Goal: Task Accomplishment & Management: Manage account settings

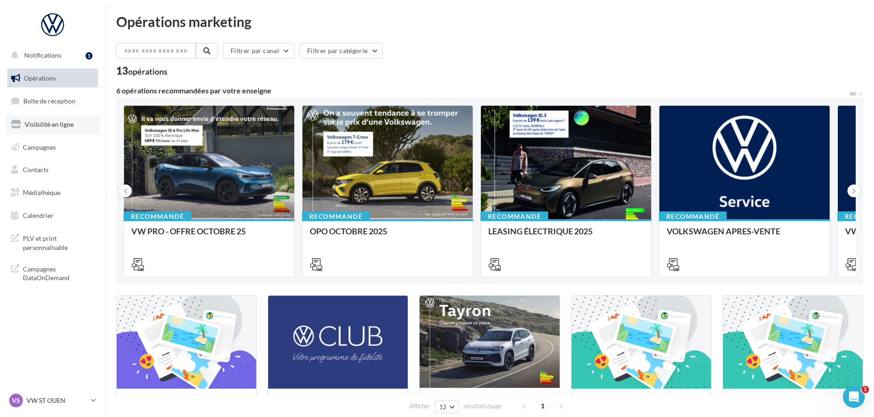
click at [50, 121] on span "Visibilité en ligne" at bounding box center [49, 124] width 49 height 8
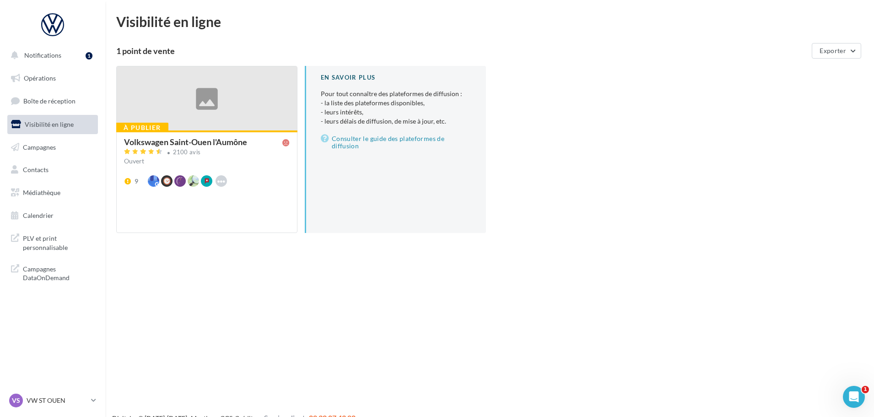
click at [275, 176] on div "9 Waze Hoodspot Apple Business Connect Here" at bounding box center [207, 180] width 166 height 11
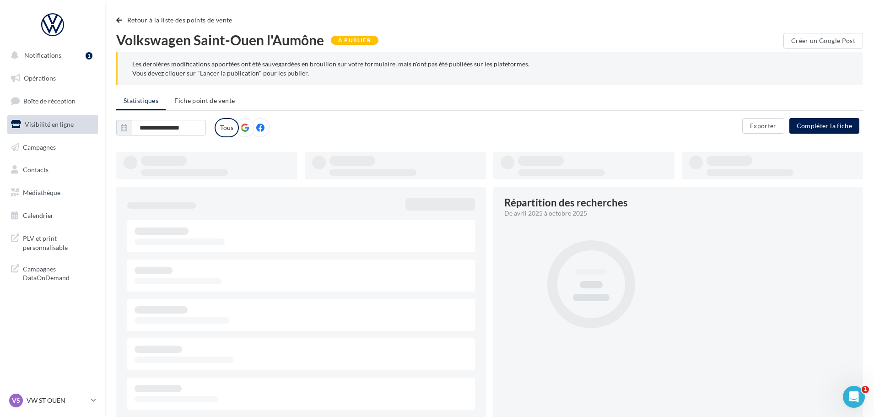
type input "**********"
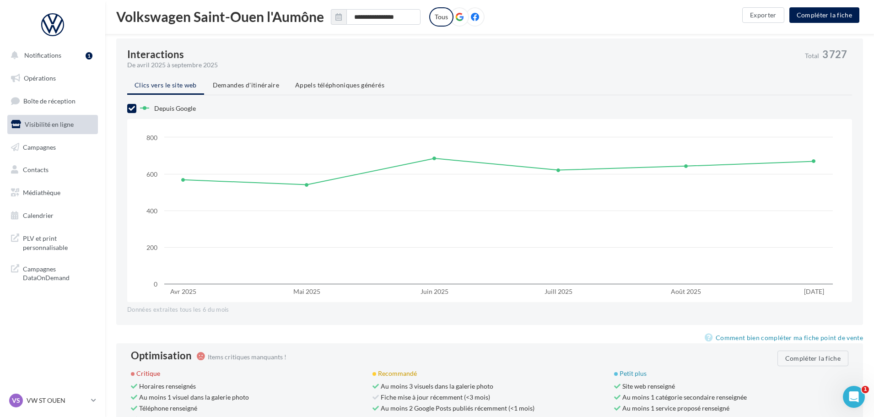
scroll to position [751, 0]
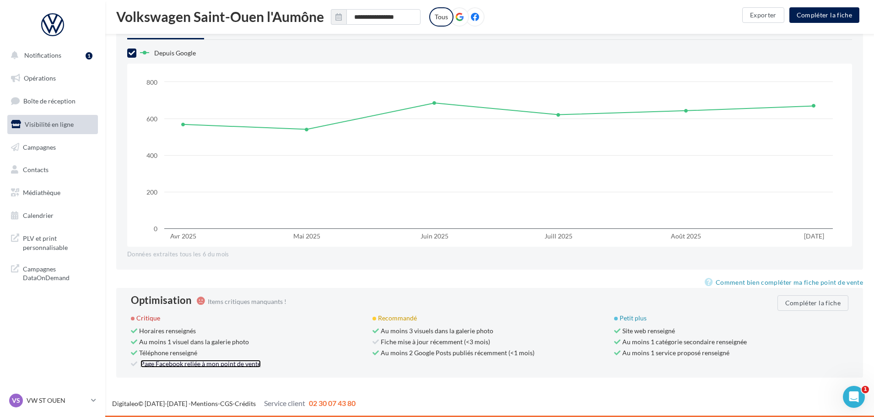
click at [191, 362] on link "Page Facebook reliée à mon point de vente" at bounding box center [200, 364] width 120 height 8
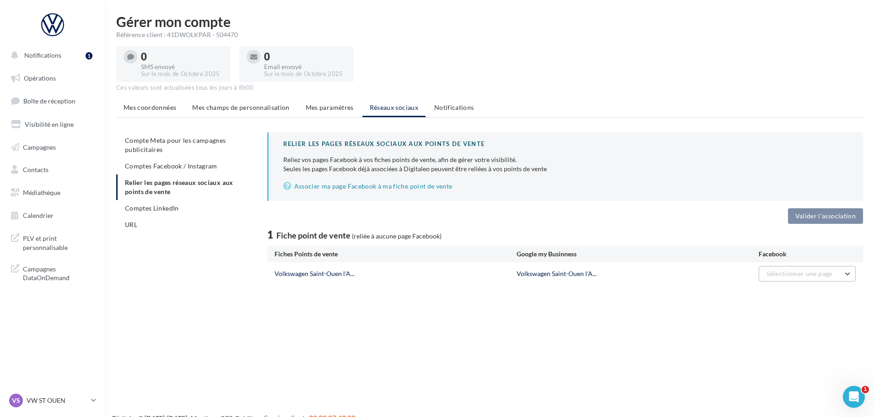
click at [815, 275] on span "Sélectionner une page" at bounding box center [798, 273] width 65 height 8
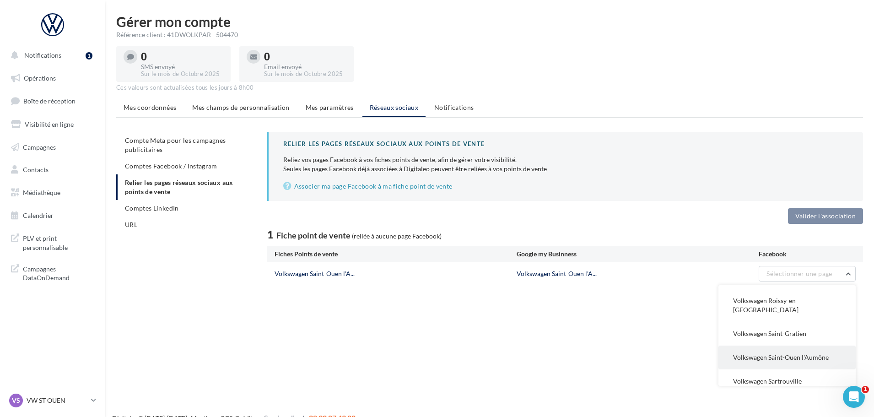
click at [805, 345] on button "Volkswagen Saint-Ouen l'Aumône" at bounding box center [786, 357] width 137 height 24
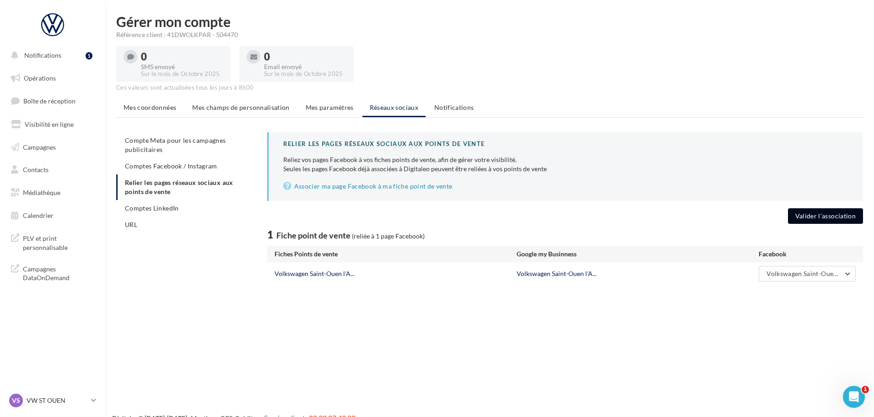
click at [821, 215] on button "Valider l'association" at bounding box center [825, 216] width 75 height 16
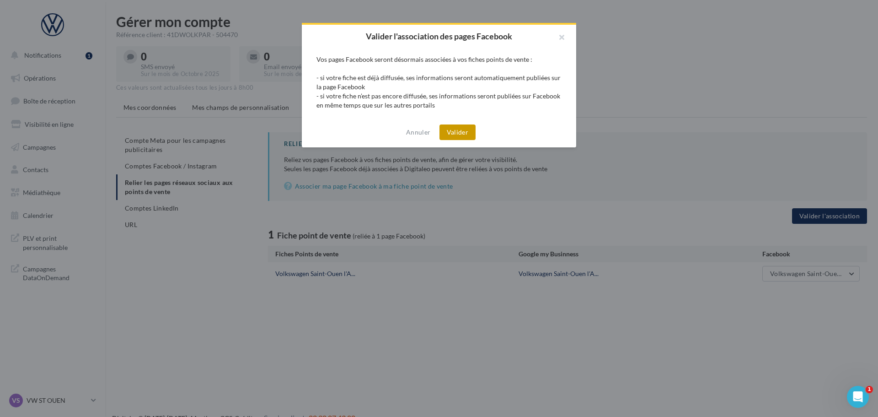
click at [456, 126] on button "Valider" at bounding box center [458, 132] width 36 height 16
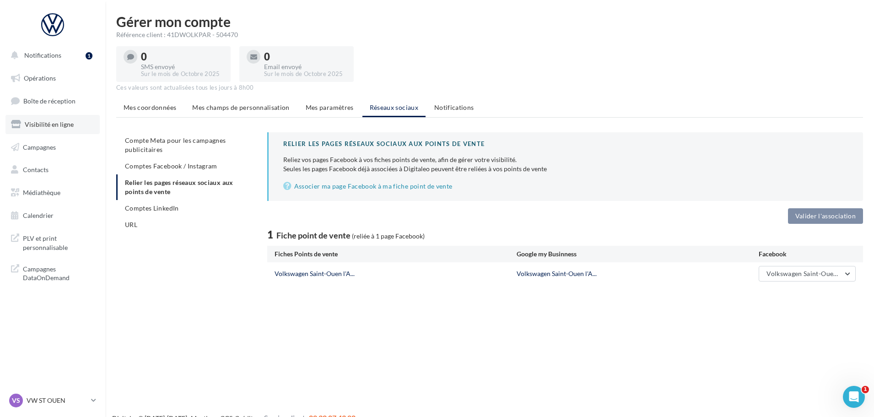
click at [39, 122] on span "Visibilité en ligne" at bounding box center [49, 124] width 49 height 8
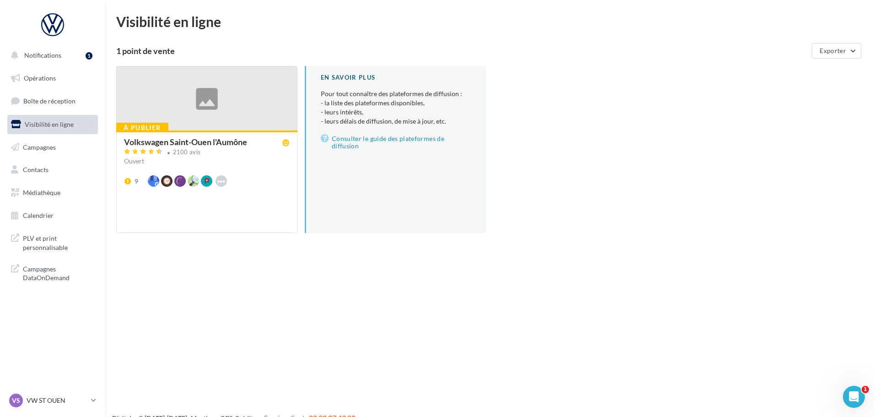
click at [264, 165] on div "Ouvert" at bounding box center [207, 160] width 166 height 9
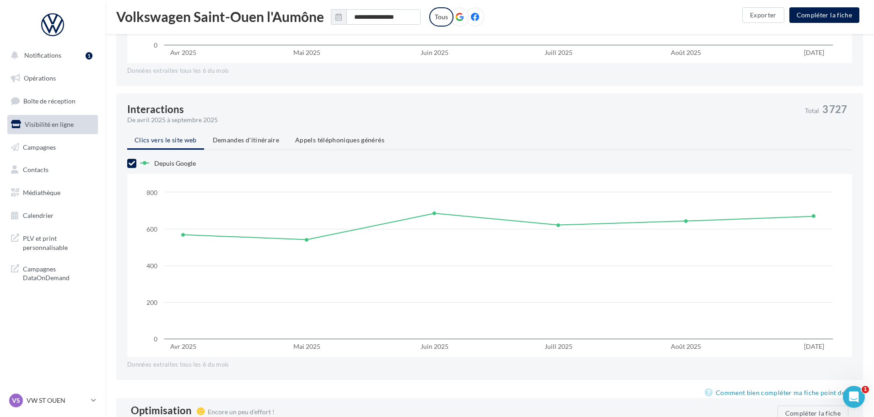
scroll to position [751, 0]
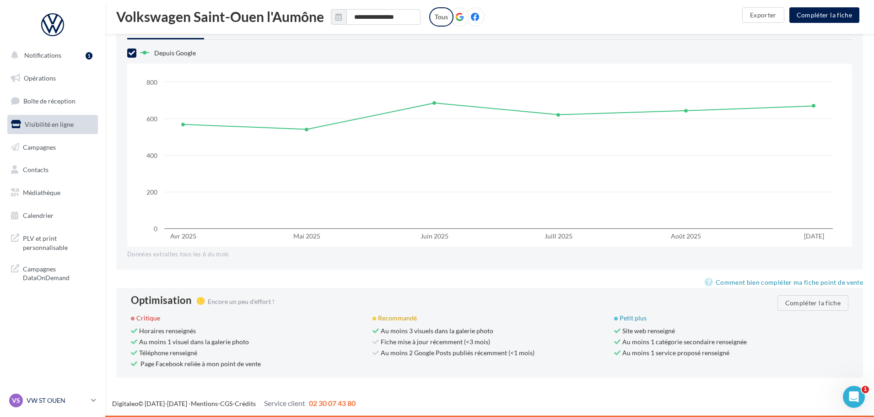
click at [54, 401] on p "VW ST OUEN" at bounding box center [57, 400] width 61 height 9
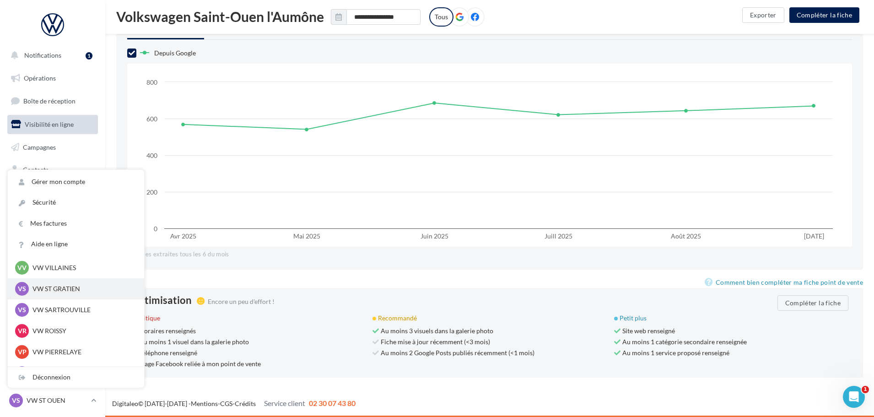
scroll to position [92, 0]
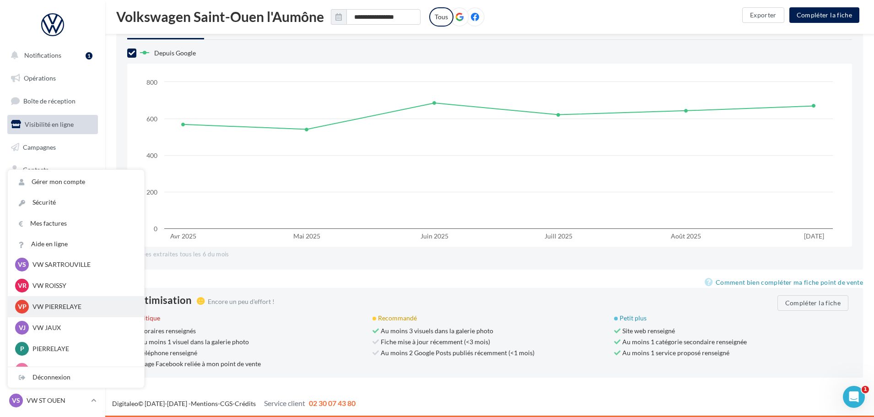
click at [58, 303] on p "VW PIERRELAYE" at bounding box center [82, 306] width 101 height 9
